Goal: Find contact information: Obtain details needed to contact an individual or organization

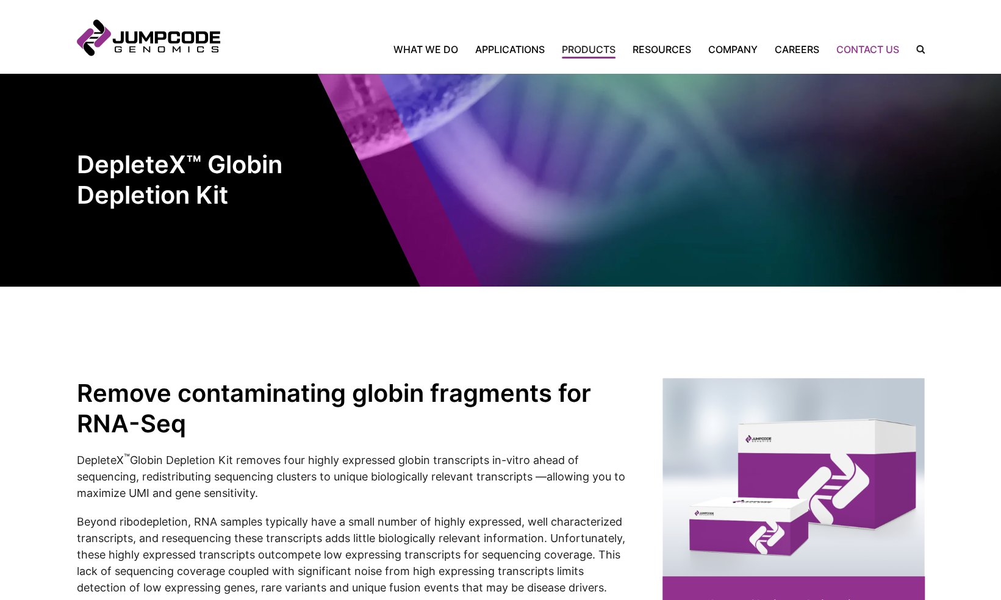
click at [867, 45] on link "Contact Us" at bounding box center [868, 49] width 80 height 15
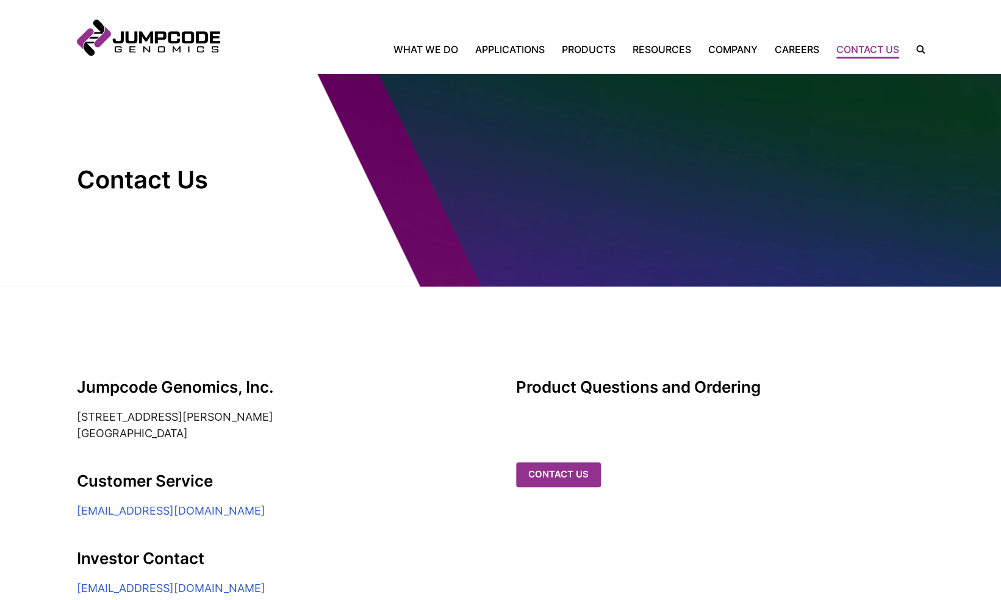
drag, startPoint x: 308, startPoint y: 512, endPoint x: 62, endPoint y: 513, distance: 245.8
click at [62, 513] on section "Jumpcode Genomics, Inc. [STREET_ADDRESS][PERSON_NAME] Customer Service [EMAIL_A…" at bounding box center [500, 480] width 1001 height 387
copy link "[EMAIL_ADDRESS][DOMAIN_NAME]"
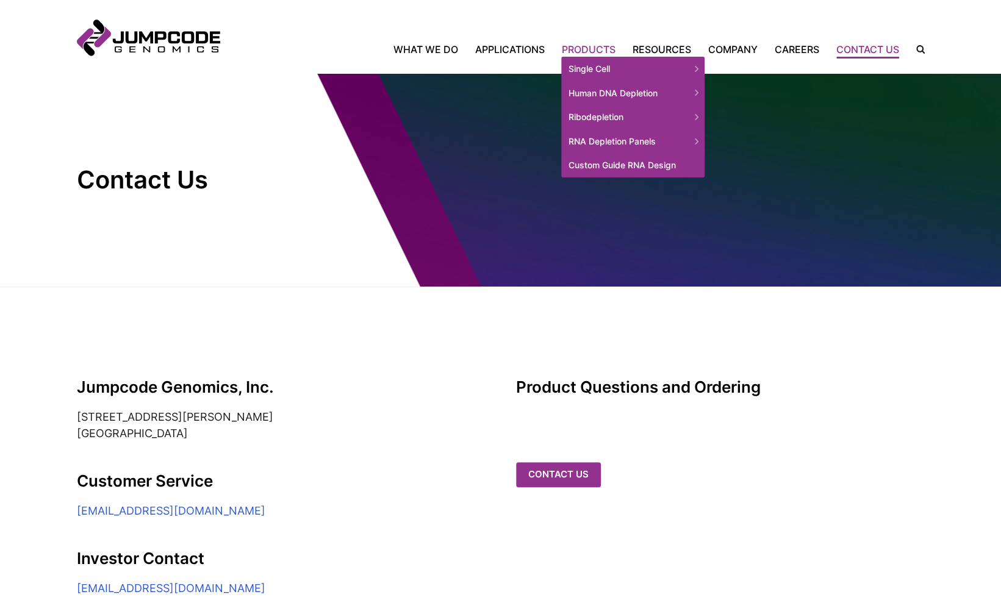
click at [608, 49] on link "Products" at bounding box center [588, 49] width 71 height 15
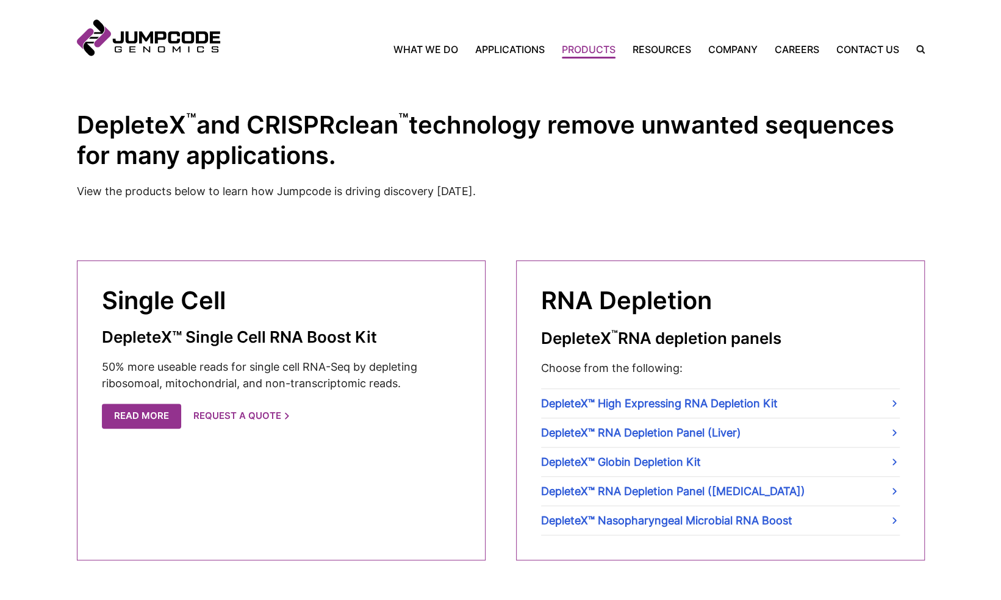
scroll to position [321, 0]
